Goal: Browse casually

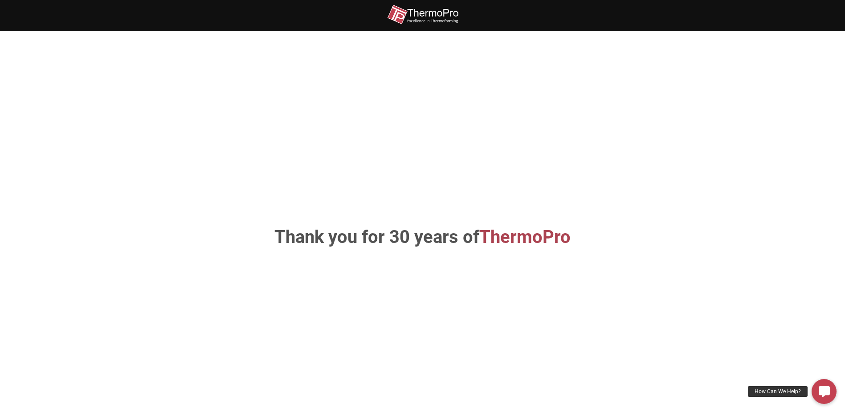
click at [398, 237] on h1 "Thank you for 30 years of ThermoPro" at bounding box center [422, 237] width 467 height 18
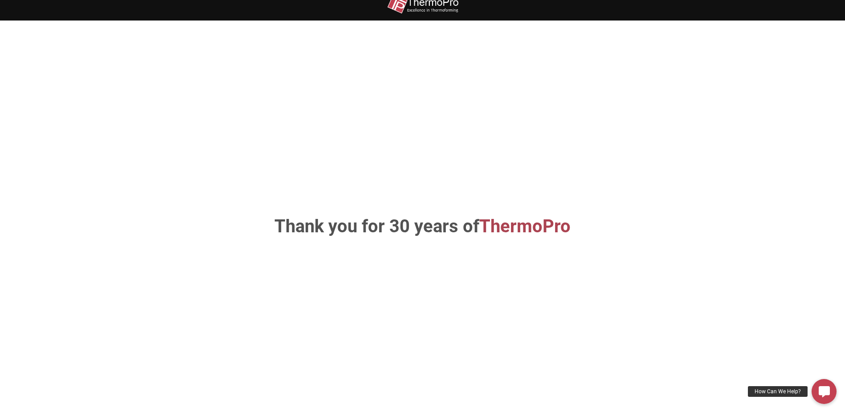
scroll to position [316, 0]
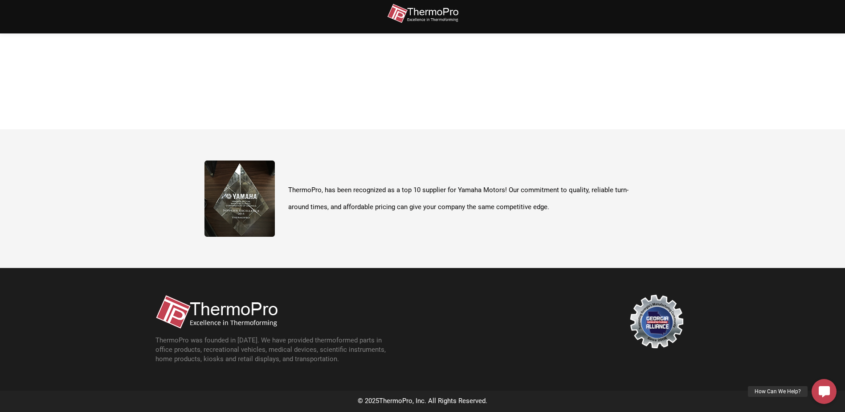
click at [373, 207] on p "ThermoPro, has been recognized as a top 10 supplier for Yamaha Motors! Our comm…" at bounding box center [464, 198] width 353 height 33
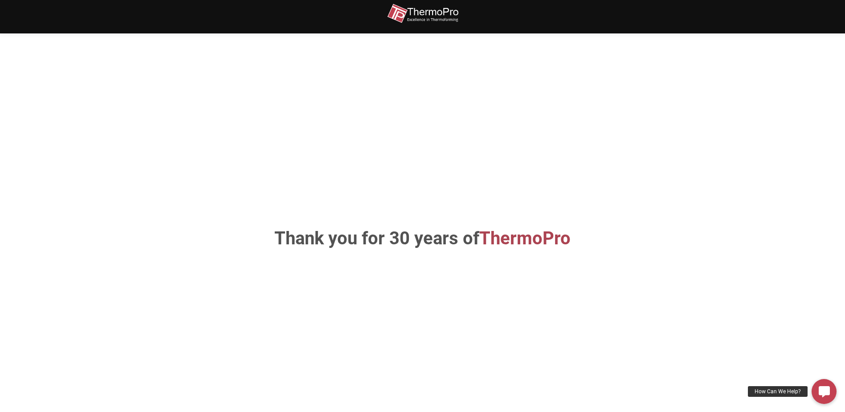
scroll to position [0, 0]
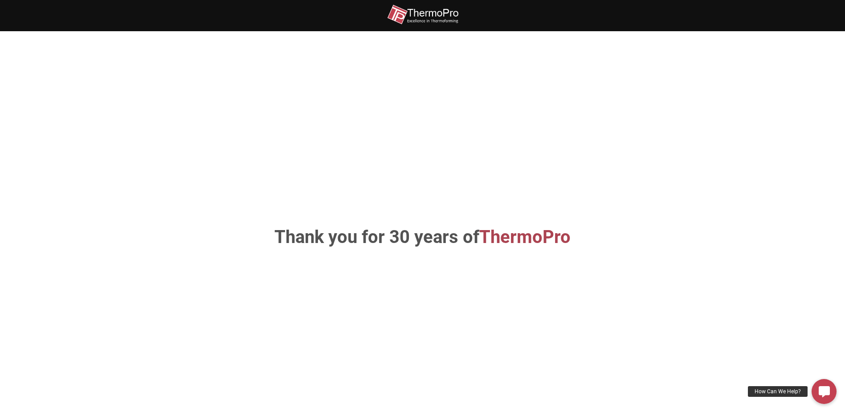
click at [425, 21] on img at bounding box center [422, 14] width 71 height 20
click at [345, 234] on h1 "Thank you for 30 years of ThermoPro" at bounding box center [422, 237] width 467 height 18
click at [523, 241] on span "ThermoPro" at bounding box center [524, 236] width 91 height 21
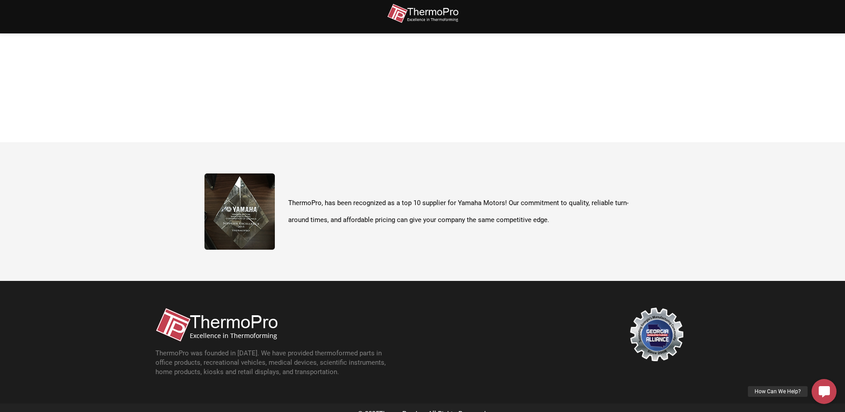
scroll to position [312, 0]
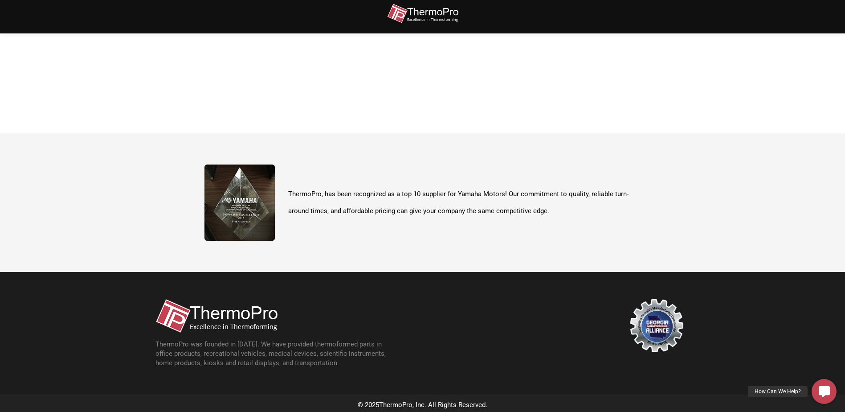
click at [209, 324] on img at bounding box center [217, 316] width 122 height 34
click at [213, 311] on img at bounding box center [217, 316] width 122 height 34
click at [229, 193] on img at bounding box center [240, 202] width 70 height 76
drag, startPoint x: 316, startPoint y: 197, endPoint x: 347, endPoint y: 197, distance: 30.7
click at [319, 197] on p "ThermoPro, has been recognized as a top 10 supplier for Yamaha Motors! Our comm…" at bounding box center [464, 202] width 353 height 33
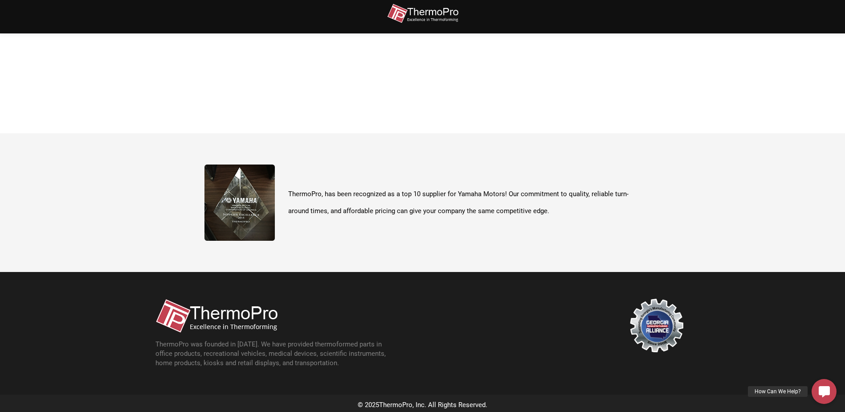
click at [347, 197] on p "ThermoPro, has been recognized as a top 10 supplier for Yamaha Motors! Our comm…" at bounding box center [464, 202] width 353 height 33
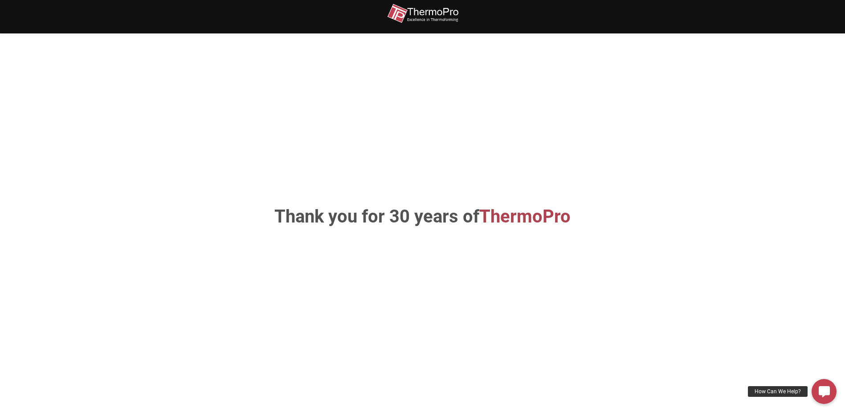
scroll to position [0, 0]
